Goal: Information Seeking & Learning: Learn about a topic

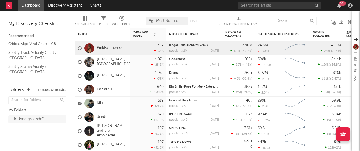
click at [333, 23] on icon at bounding box center [334, 23] width 3 height 3
click at [325, 23] on div at bounding box center [324, 21] width 6 height 14
click at [100, 102] on link "Kilu" at bounding box center [100, 103] width 6 height 5
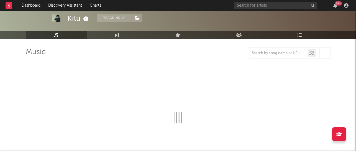
select select "6m"
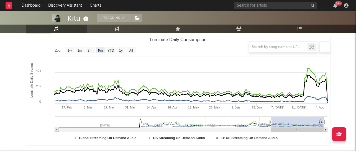
scroll to position [76, 0]
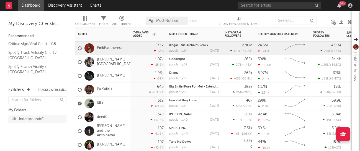
click at [118, 86] on div "Pa Salieu" at bounding box center [102, 90] width 55 height 14
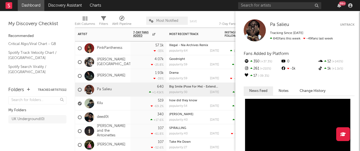
scroll to position [68, 0]
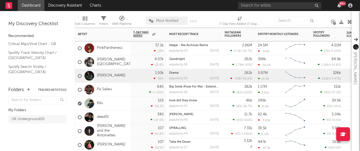
click at [124, 72] on div "[PERSON_NAME]" at bounding box center [102, 76] width 55 height 14
click at [127, 56] on div "[PERSON_NAME][GEOGRAPHIC_DATA]" at bounding box center [102, 62] width 55 height 14
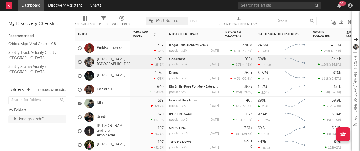
click at [125, 104] on div "Kilu" at bounding box center [102, 104] width 55 height 14
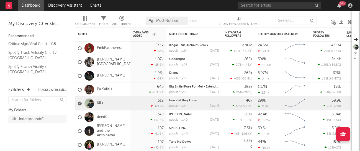
scroll to position [13285, 0]
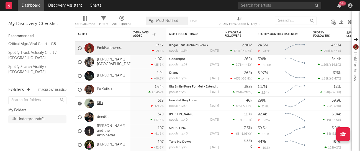
click at [97, 104] on link "Kilu" at bounding box center [100, 103] width 6 height 5
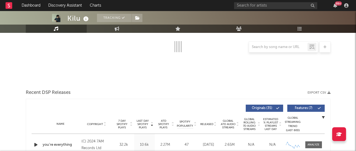
select select "6m"
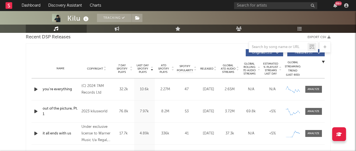
scroll to position [197, 0]
